Goal: Transaction & Acquisition: Purchase product/service

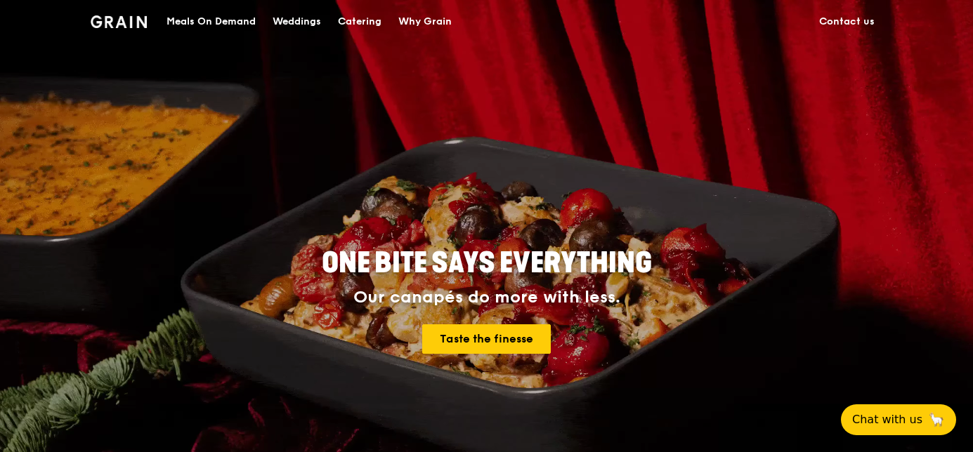
click at [351, 13] on div "Catering" at bounding box center [360, 22] width 44 height 42
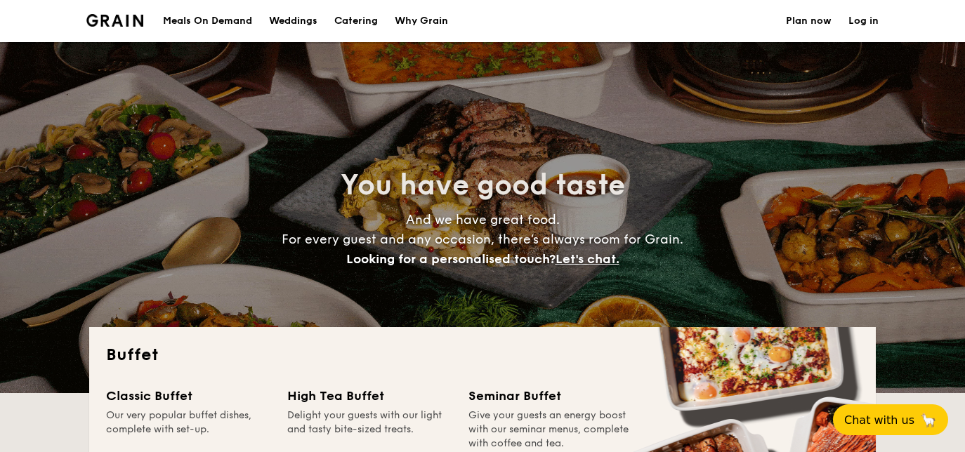
select select
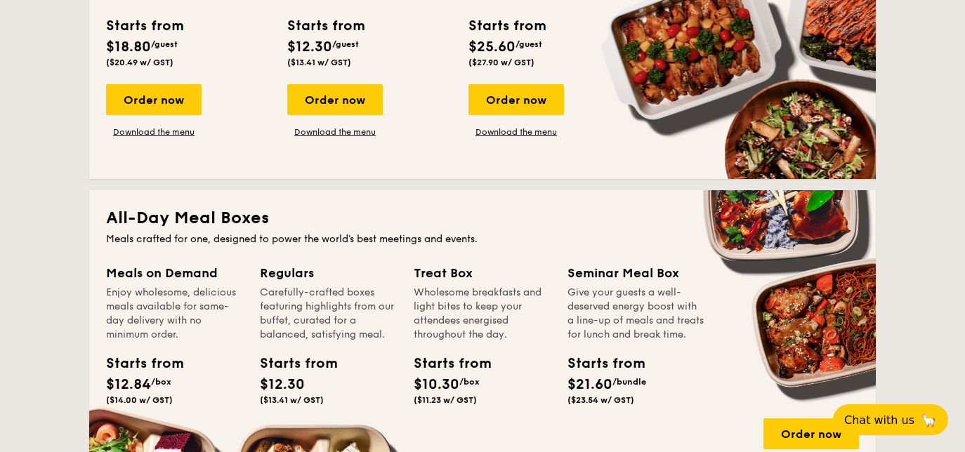
scroll to position [255, 0]
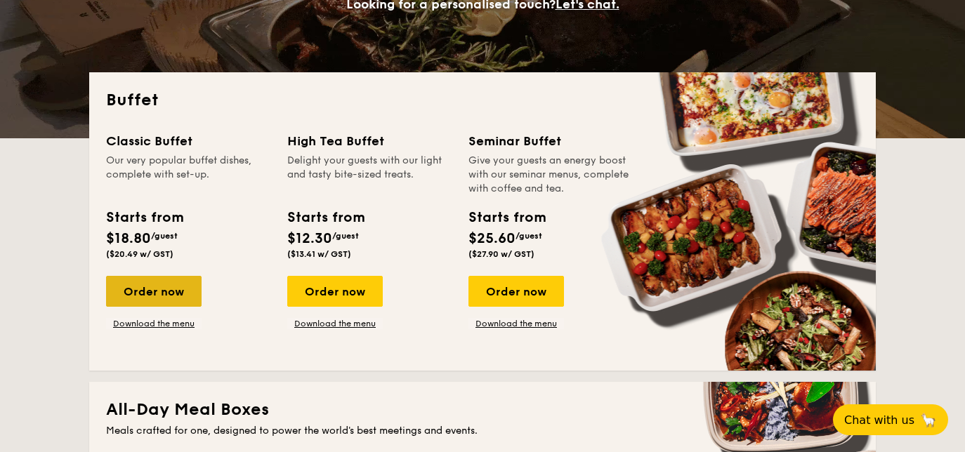
click at [159, 289] on div "Order now" at bounding box center [154, 291] width 96 height 31
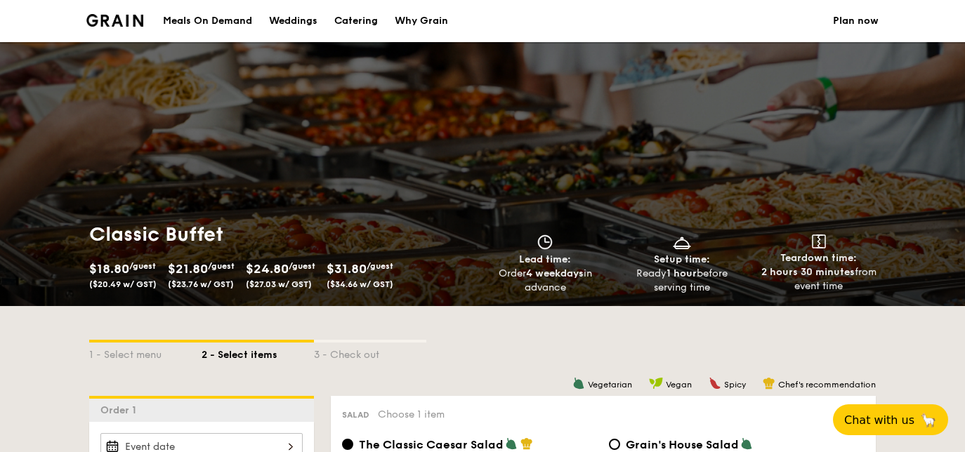
scroll to position [331, 0]
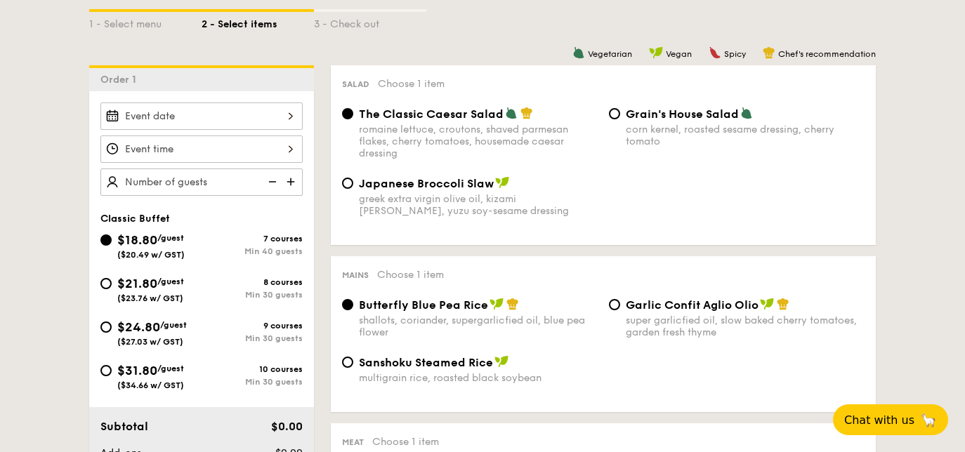
click at [148, 332] on span "$24.80" at bounding box center [138, 327] width 43 height 15
click at [112, 332] on input "$24.80 /guest ($27.03 w/ GST) 9 courses Min 30 guests" at bounding box center [105, 327] width 11 height 11
radio input "true"
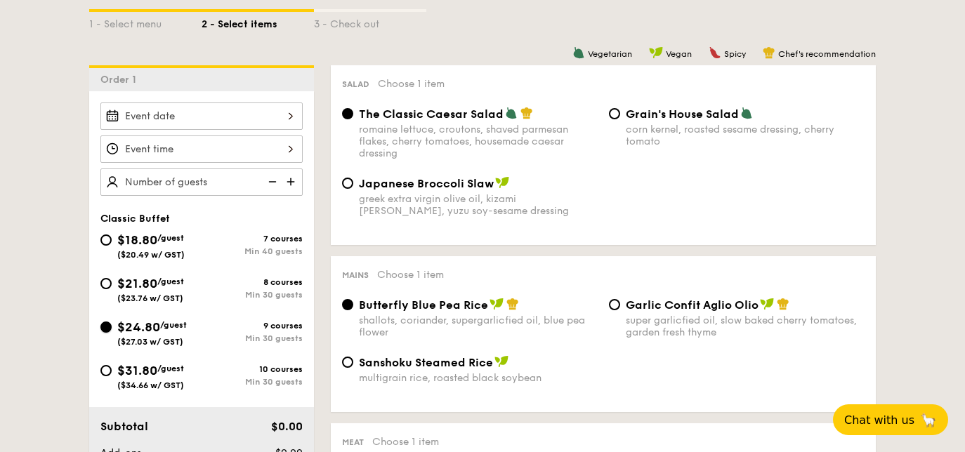
radio input "true"
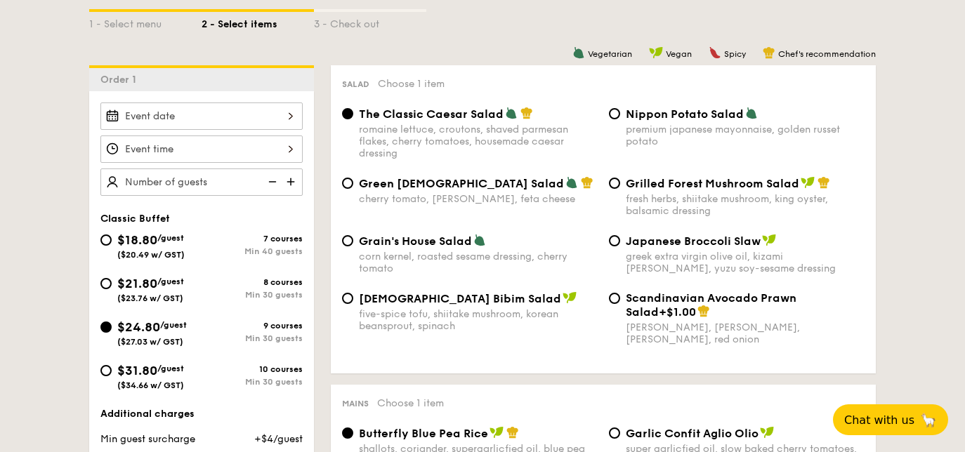
click at [127, 324] on span "$24.80" at bounding box center [138, 327] width 43 height 15
click at [112, 324] on input "$24.80 /guest ($27.03 w/ GST) 9 courses Min 30 guests" at bounding box center [105, 327] width 11 height 11
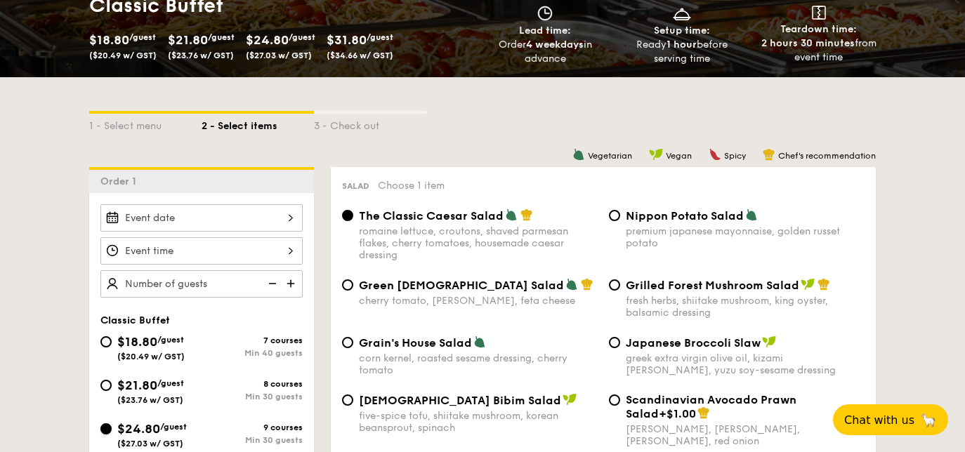
scroll to position [0, 0]
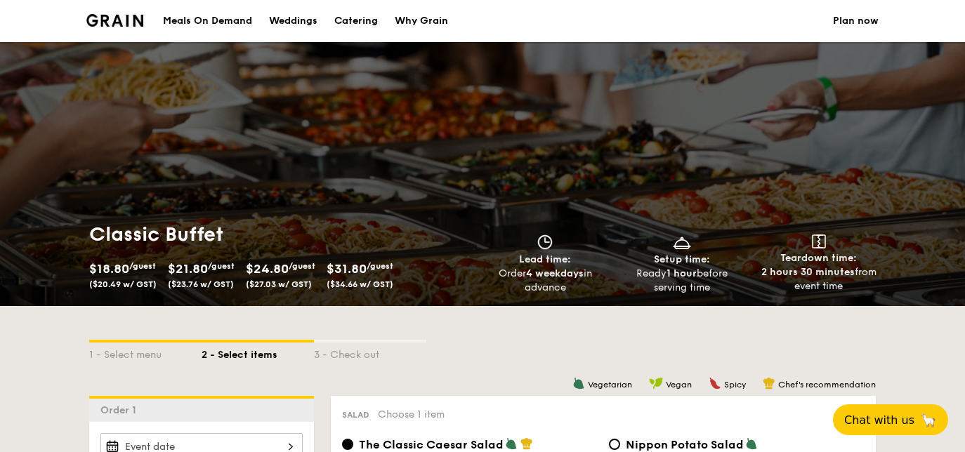
click at [359, 20] on div "Catering" at bounding box center [356, 21] width 44 height 42
select select
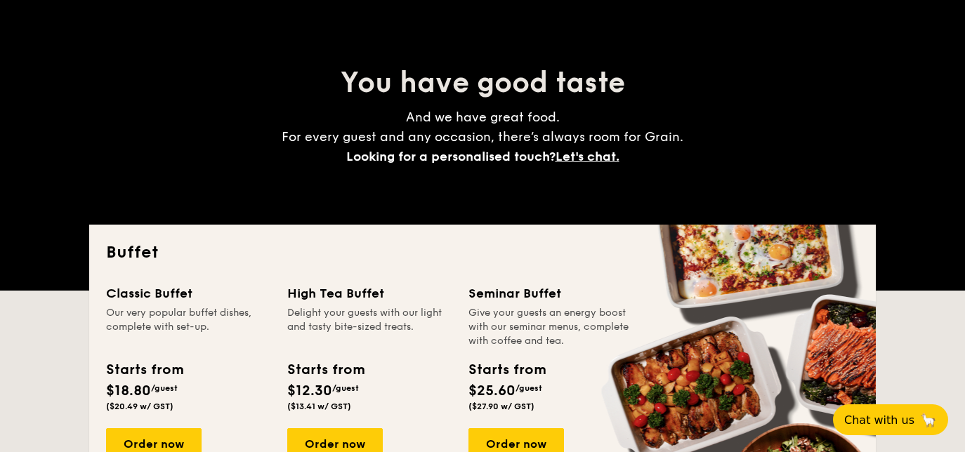
scroll to position [255, 0]
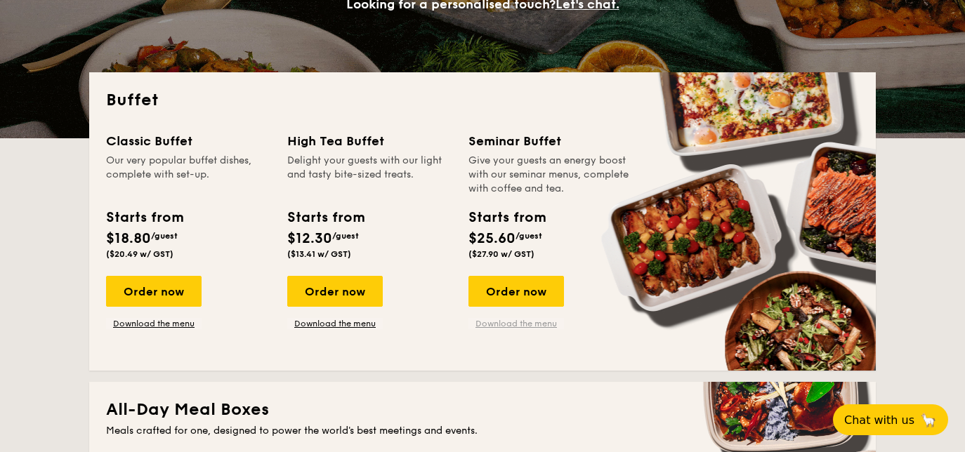
click at [499, 320] on link "Download the menu" at bounding box center [517, 323] width 96 height 11
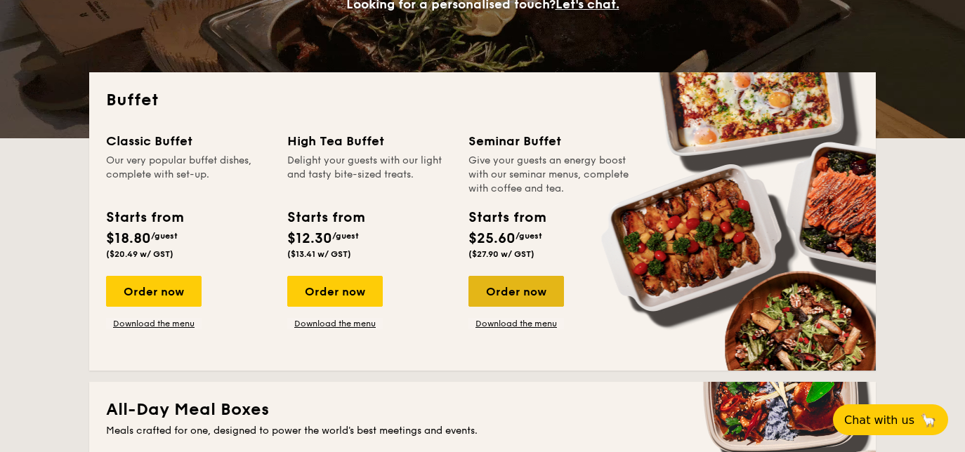
click at [498, 287] on div "Order now" at bounding box center [517, 291] width 96 height 31
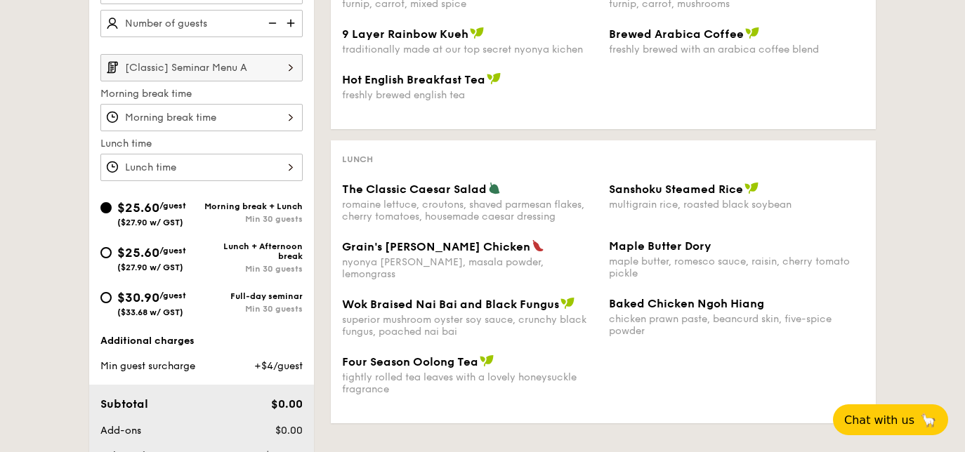
scroll to position [256, 0]
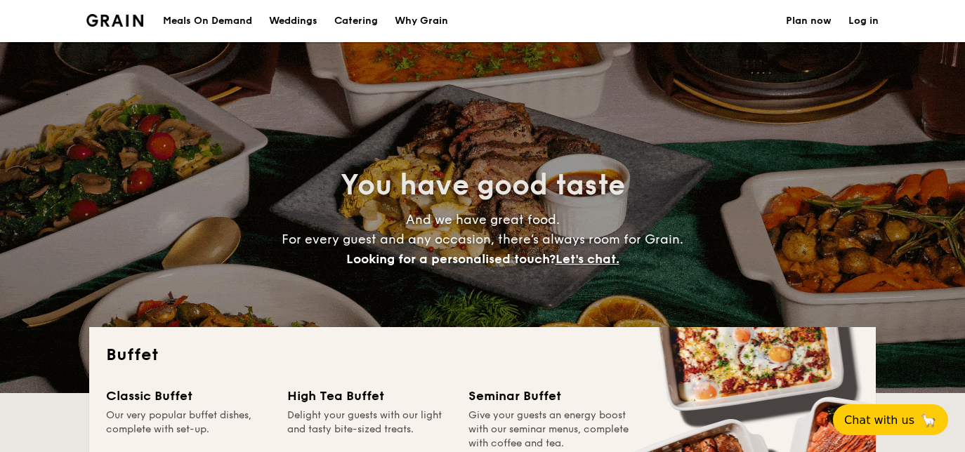
select select
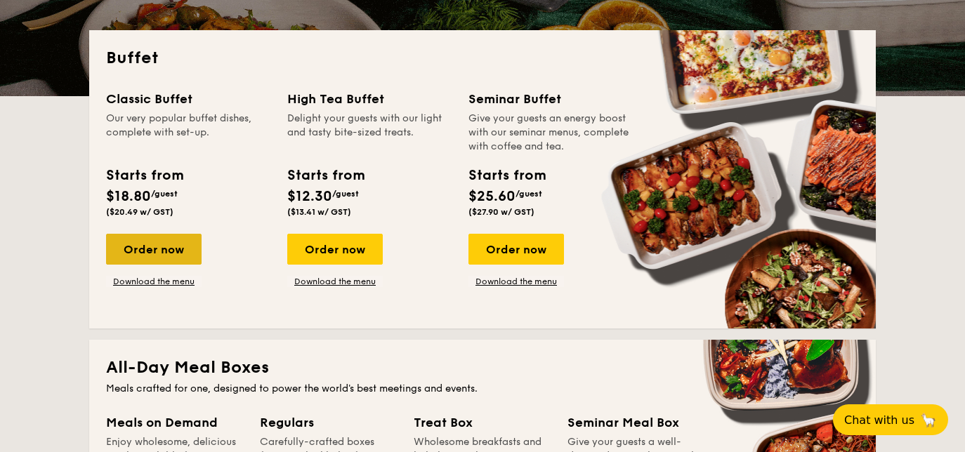
scroll to position [255, 0]
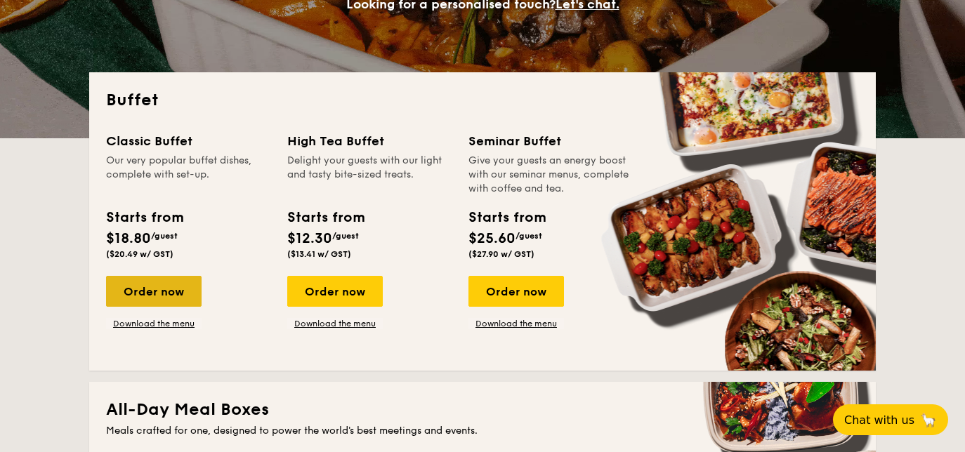
click at [173, 242] on div "Classic Buffet Our very popular buffet dishes, complete with set-up. Starts fro…" at bounding box center [196, 230] width 181 height 198
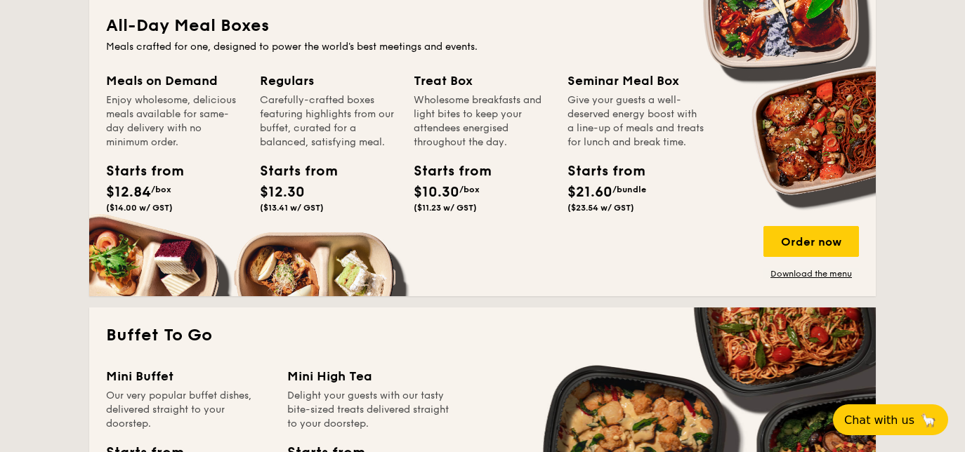
scroll to position [446, 0]
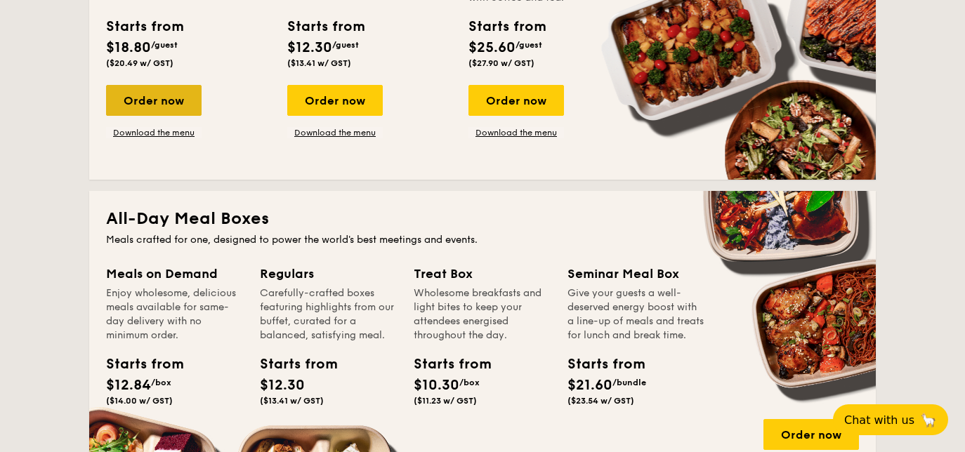
click at [170, 101] on div "Order now" at bounding box center [154, 100] width 96 height 31
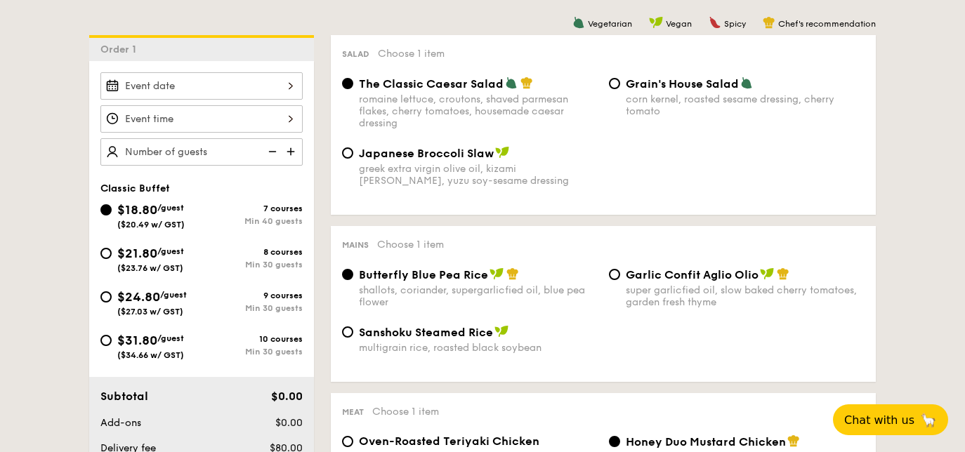
scroll to position [392, 0]
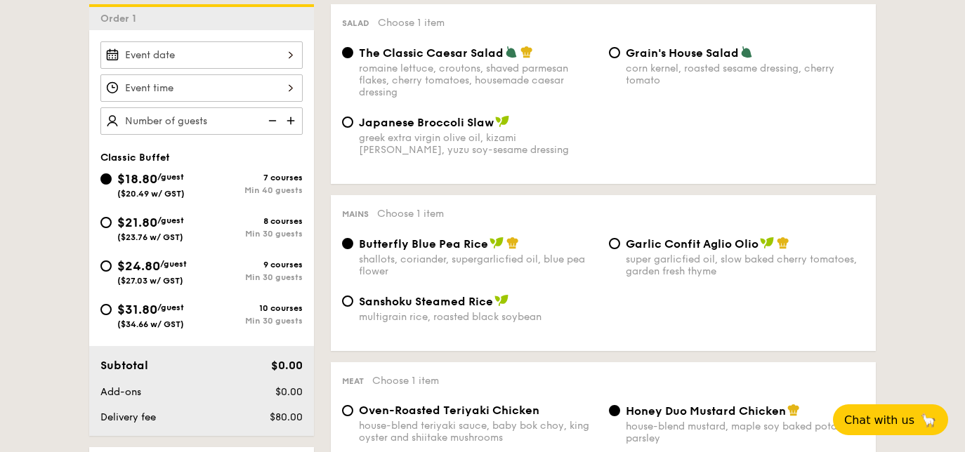
click at [181, 226] on div "$21.80 /guest ($23.76 w/ GST)" at bounding box center [150, 228] width 67 height 30
click at [112, 226] on input "$21.80 /guest ($23.76 w/ GST) 8 courses Min 30 guests" at bounding box center [105, 222] width 11 height 11
radio input "true"
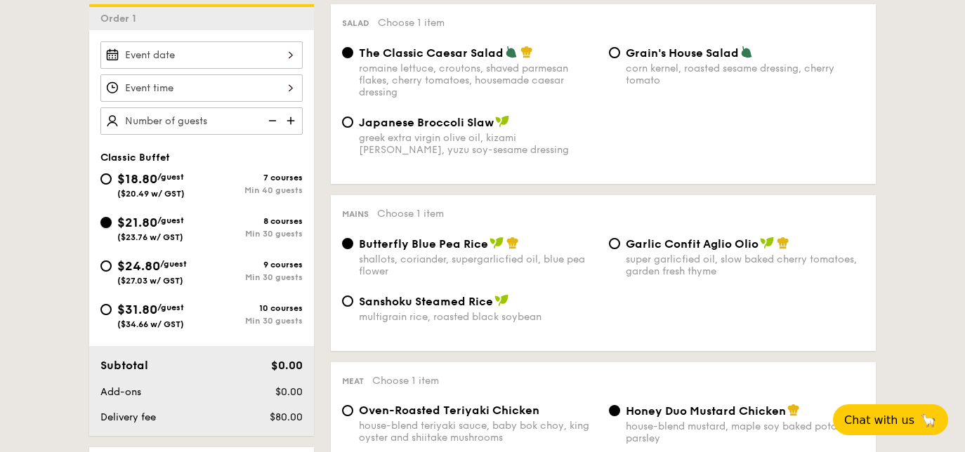
radio input "true"
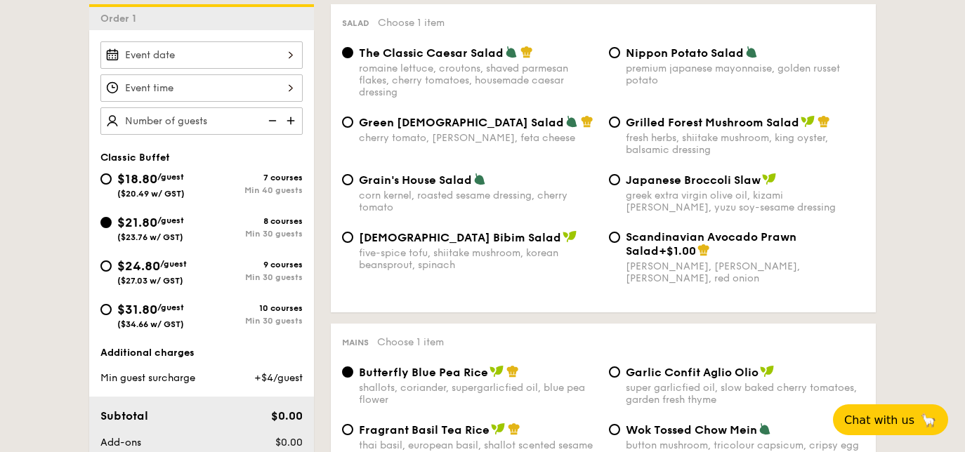
click at [163, 273] on div "$24.80 /guest ($27.03 w/ GST)" at bounding box center [152, 271] width 70 height 30
click at [112, 272] on input "$24.80 /guest ($27.03 w/ GST) 9 courses Min 30 guests" at bounding box center [105, 266] width 11 height 11
radio input "true"
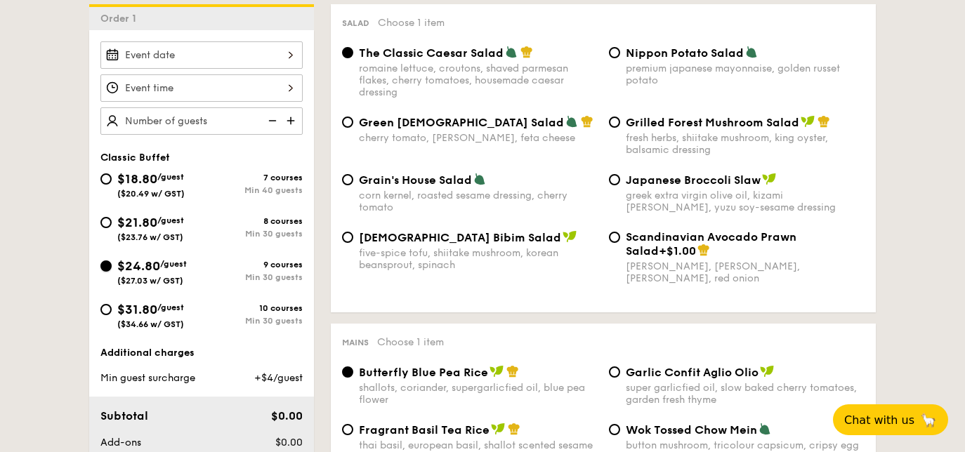
radio input "true"
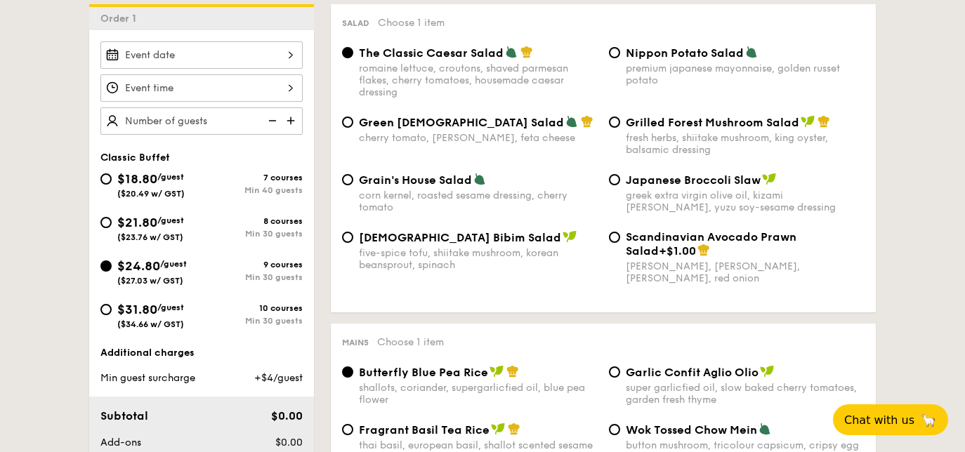
click at [151, 270] on span "$24.80" at bounding box center [138, 266] width 43 height 15
click at [112, 270] on input "$24.80 /guest ($27.03 w/ GST) 9 courses Min 30 guests" at bounding box center [105, 266] width 11 height 11
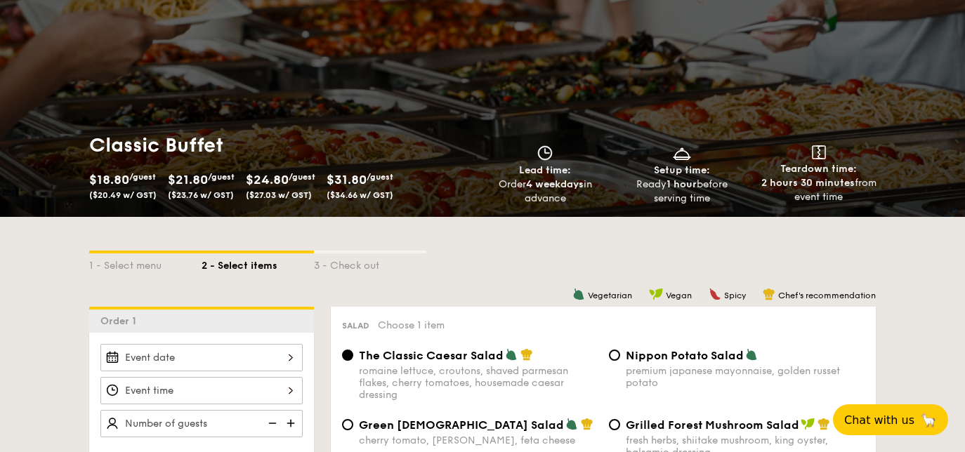
scroll to position [190, 0]
